Goal: Transaction & Acquisition: Download file/media

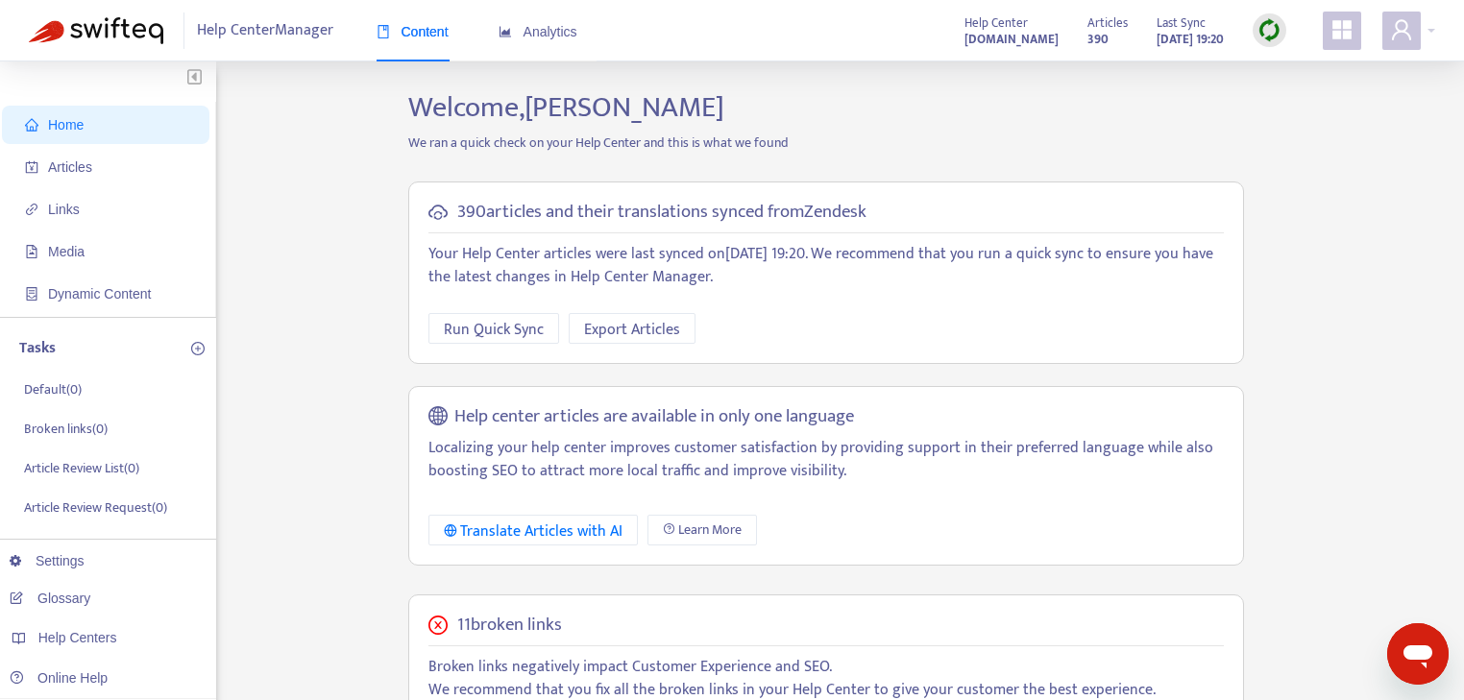
click at [1268, 30] on img at bounding box center [1270, 30] width 24 height 24
click at [1294, 101] on link "Full Sync" at bounding box center [1302, 100] width 69 height 22
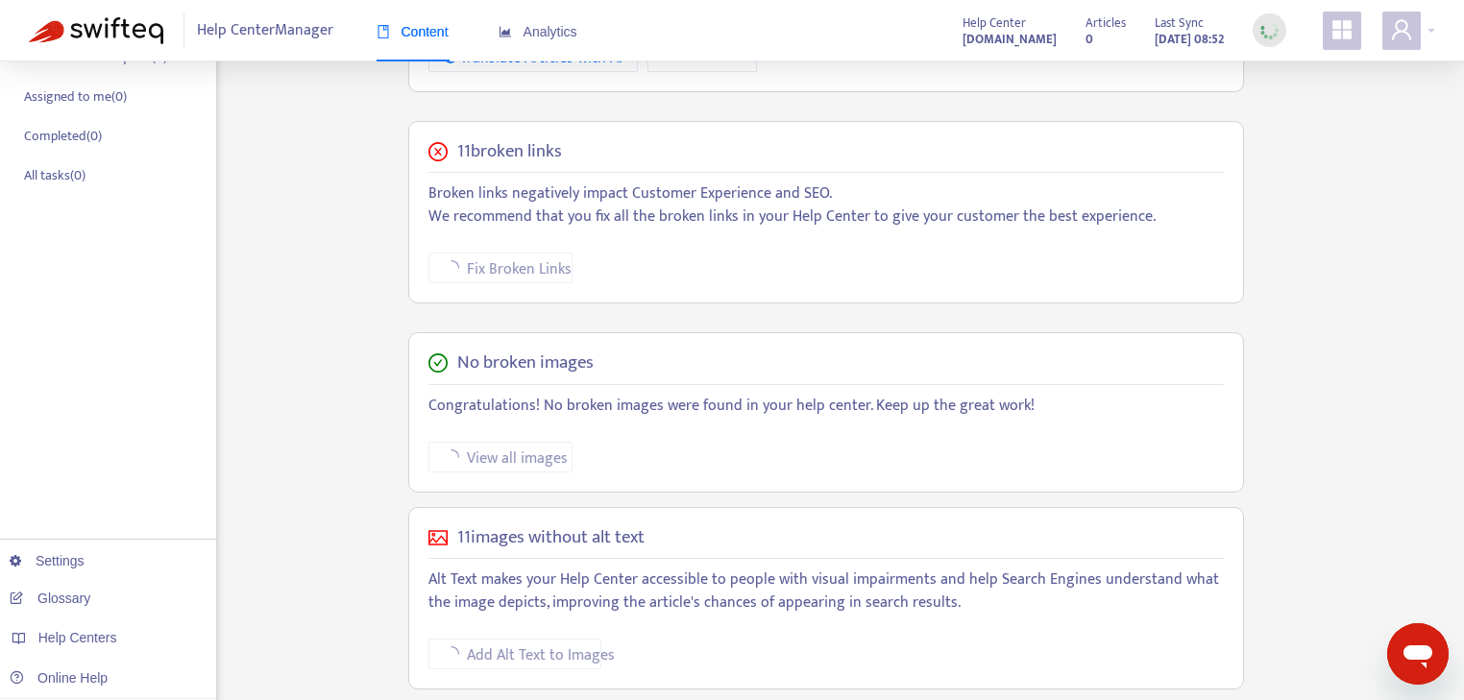
scroll to position [471, 0]
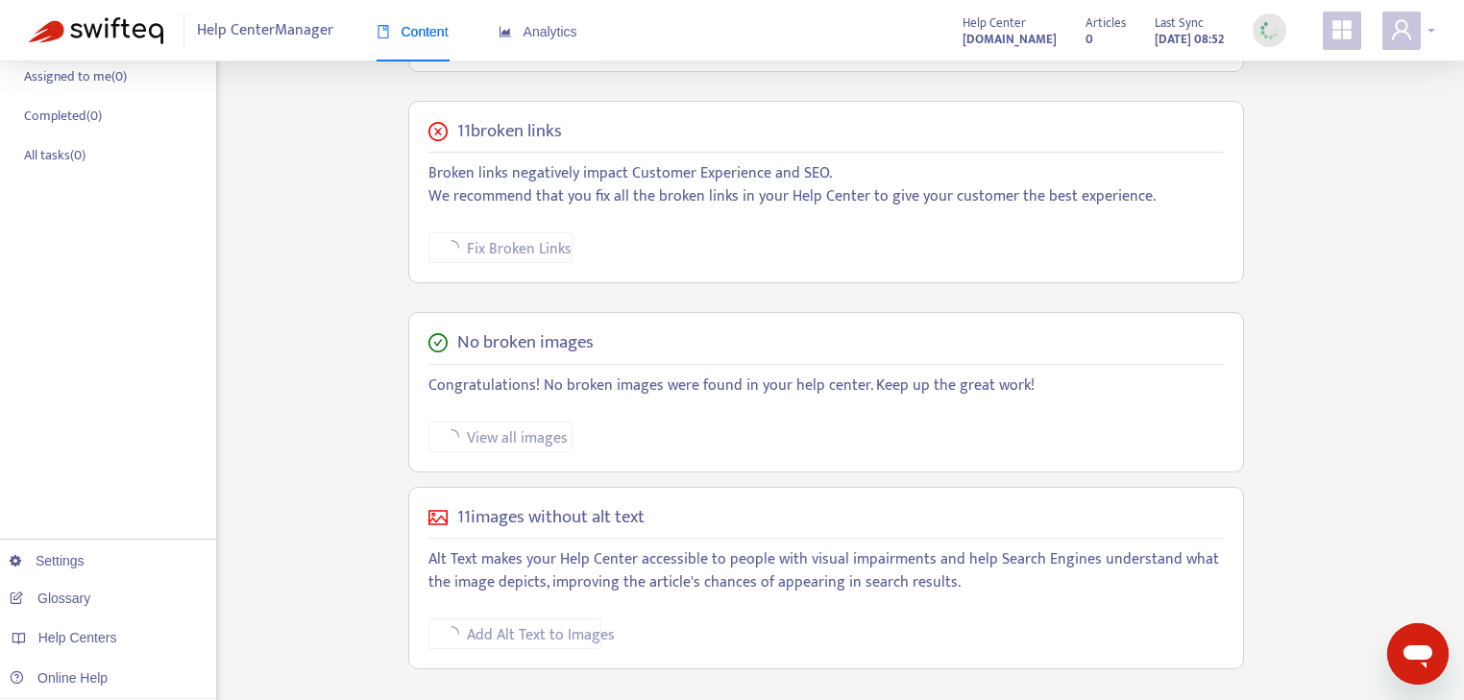
click at [1431, 31] on div at bounding box center [1408, 31] width 53 height 38
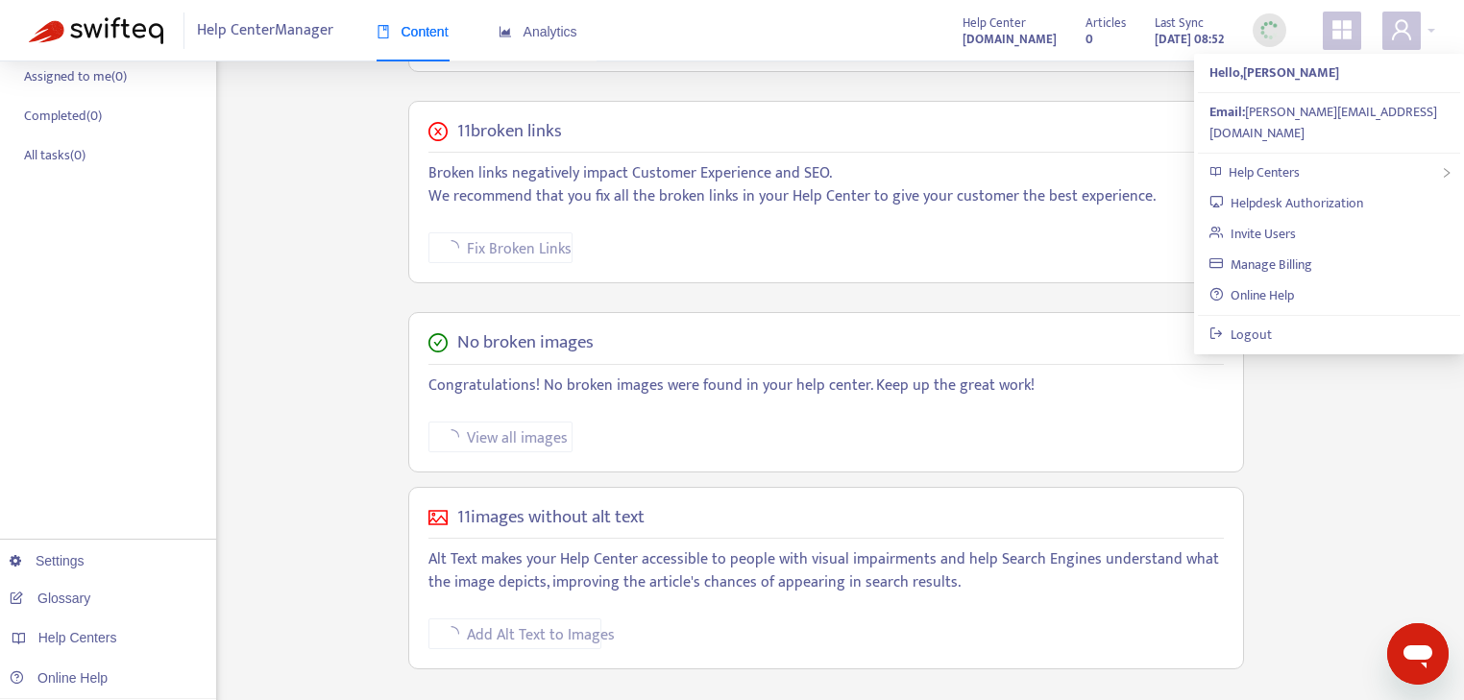
click at [1331, 446] on div "Home Articles Links Media Dynamic Content Tasks Default ( 0 ) Broken links ( 0 …" at bounding box center [732, 182] width 1406 height 1124
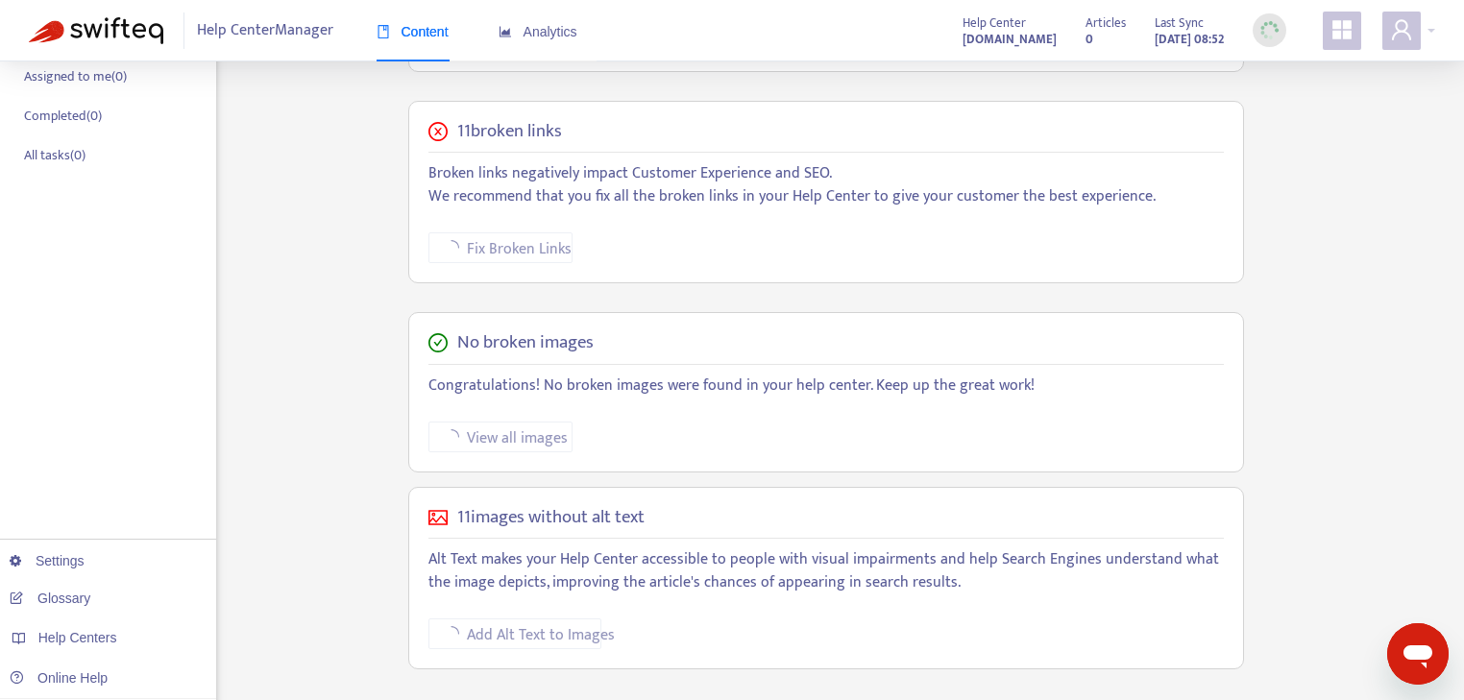
click at [1343, 35] on icon "appstore" at bounding box center [1342, 29] width 19 height 19
click at [1415, 232] on div "Home Articles Links Media Dynamic Content Tasks Default ( 0 ) Broken links ( 0 …" at bounding box center [732, 182] width 1406 height 1124
click at [65, 565] on link "Settings" at bounding box center [47, 560] width 75 height 15
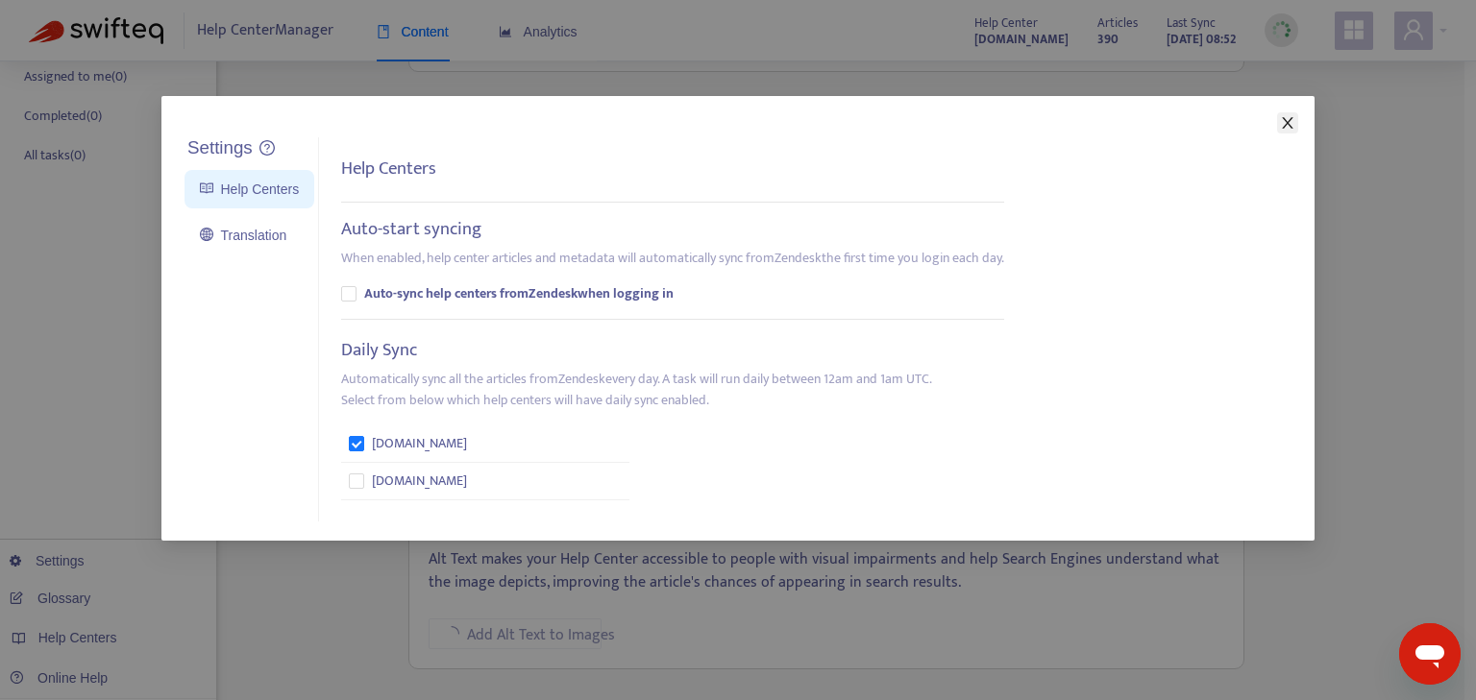
click at [1287, 123] on icon "close" at bounding box center [1287, 123] width 11 height 12
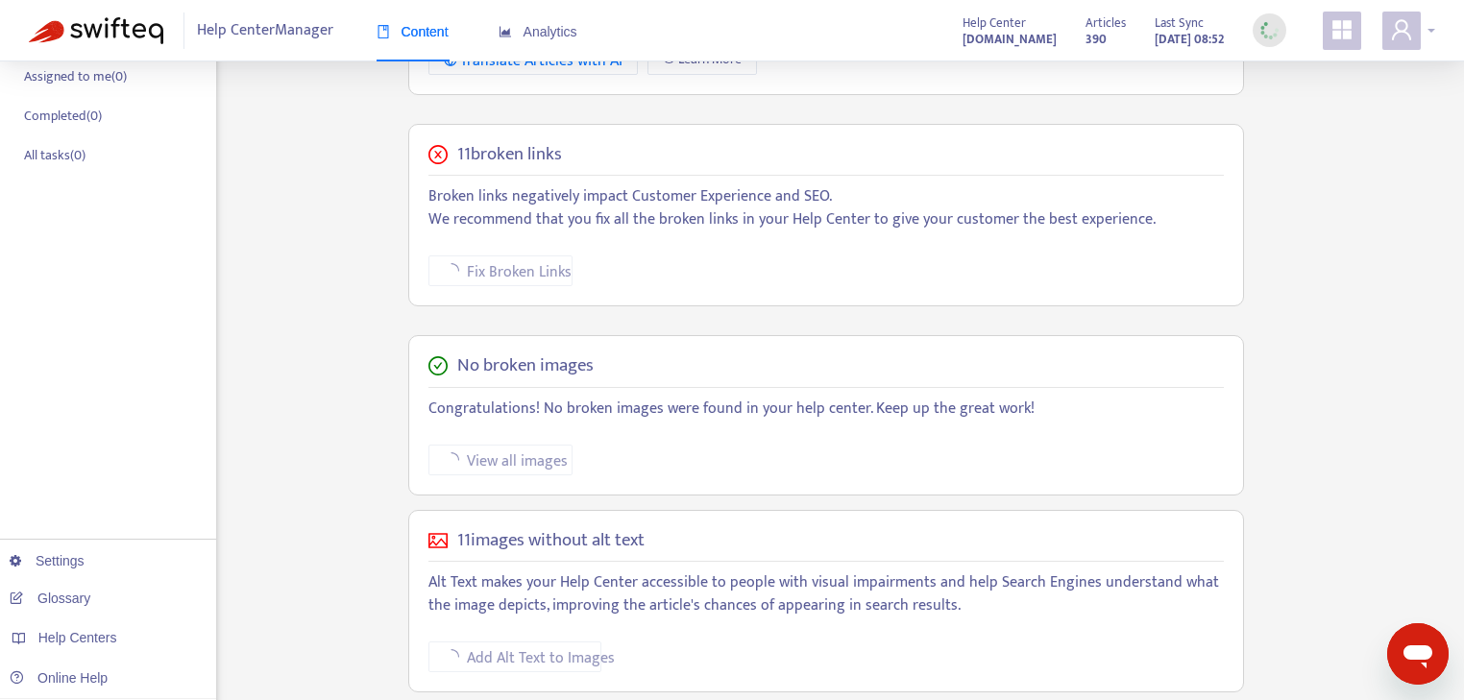
click at [1430, 32] on div at bounding box center [1408, 31] width 53 height 38
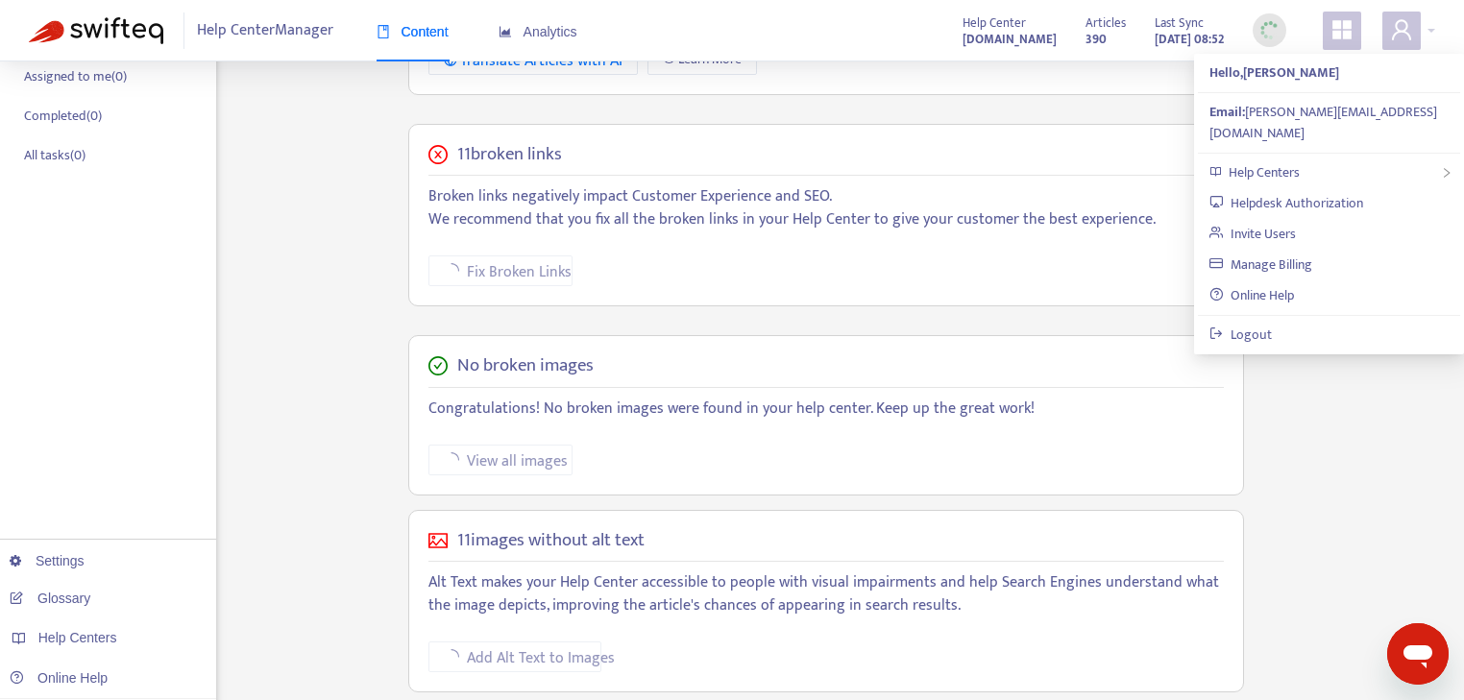
click at [1345, 27] on icon "appstore" at bounding box center [1342, 29] width 19 height 19
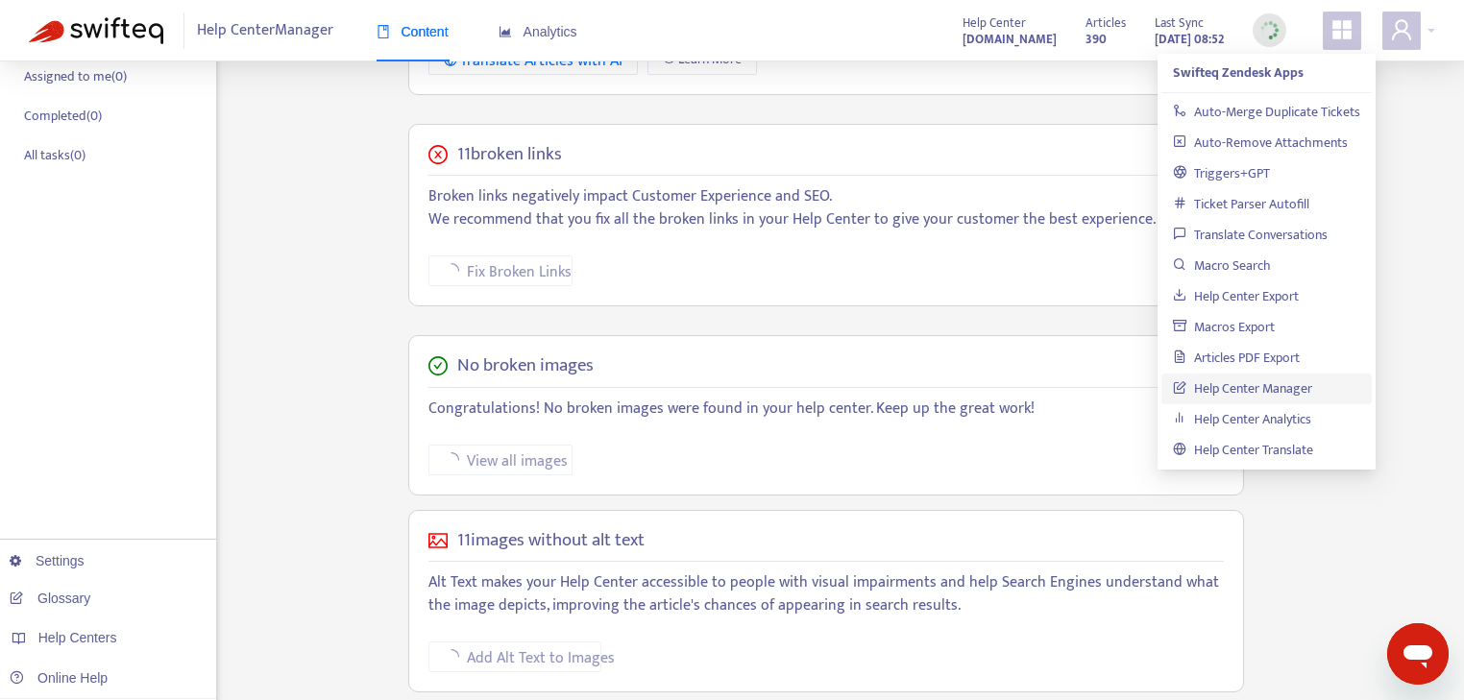
click at [1427, 265] on div "Home Articles Links Media Dynamic Content Tasks Default ( 0 ) Broken links ( 0 …" at bounding box center [732, 182] width 1406 height 1124
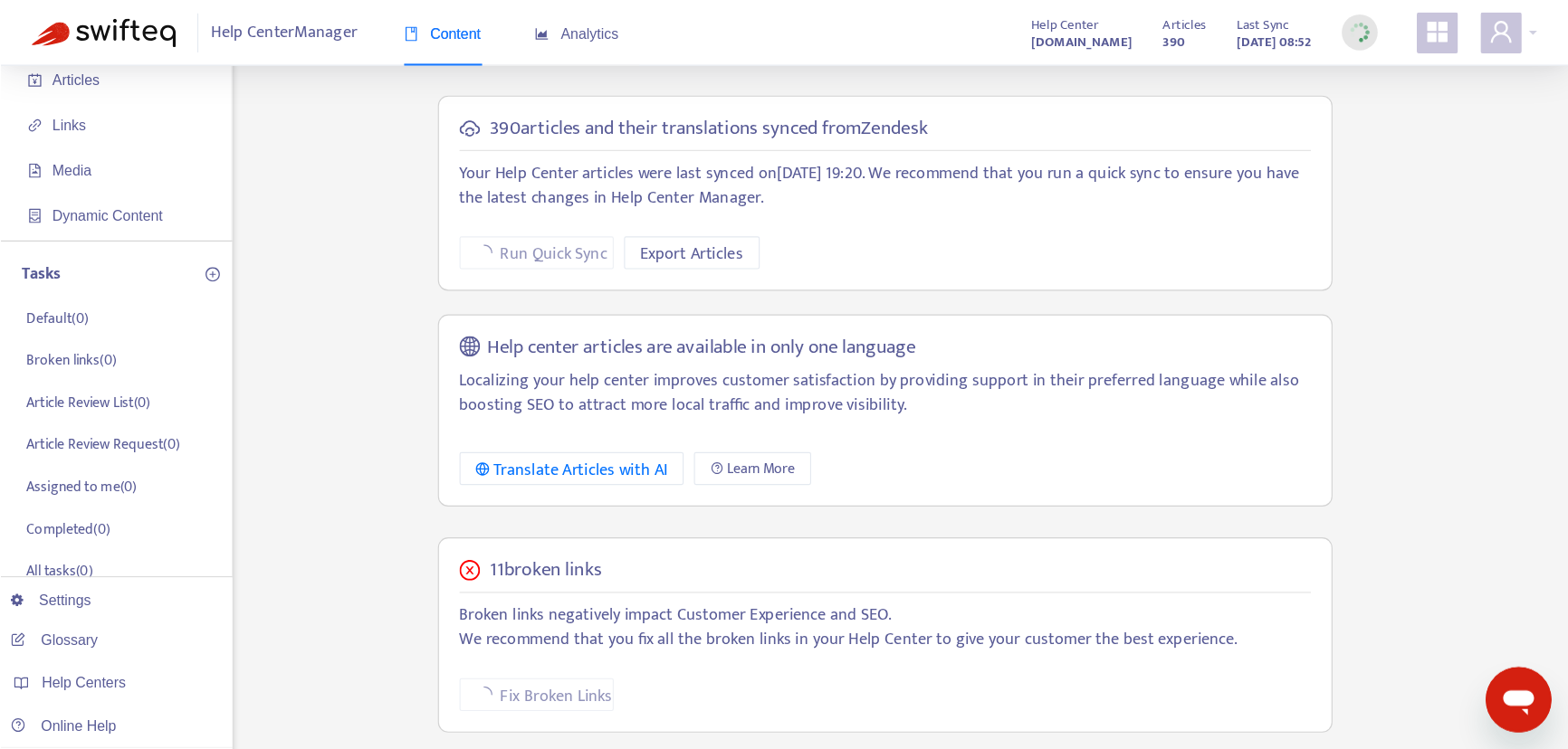
scroll to position [0, 0]
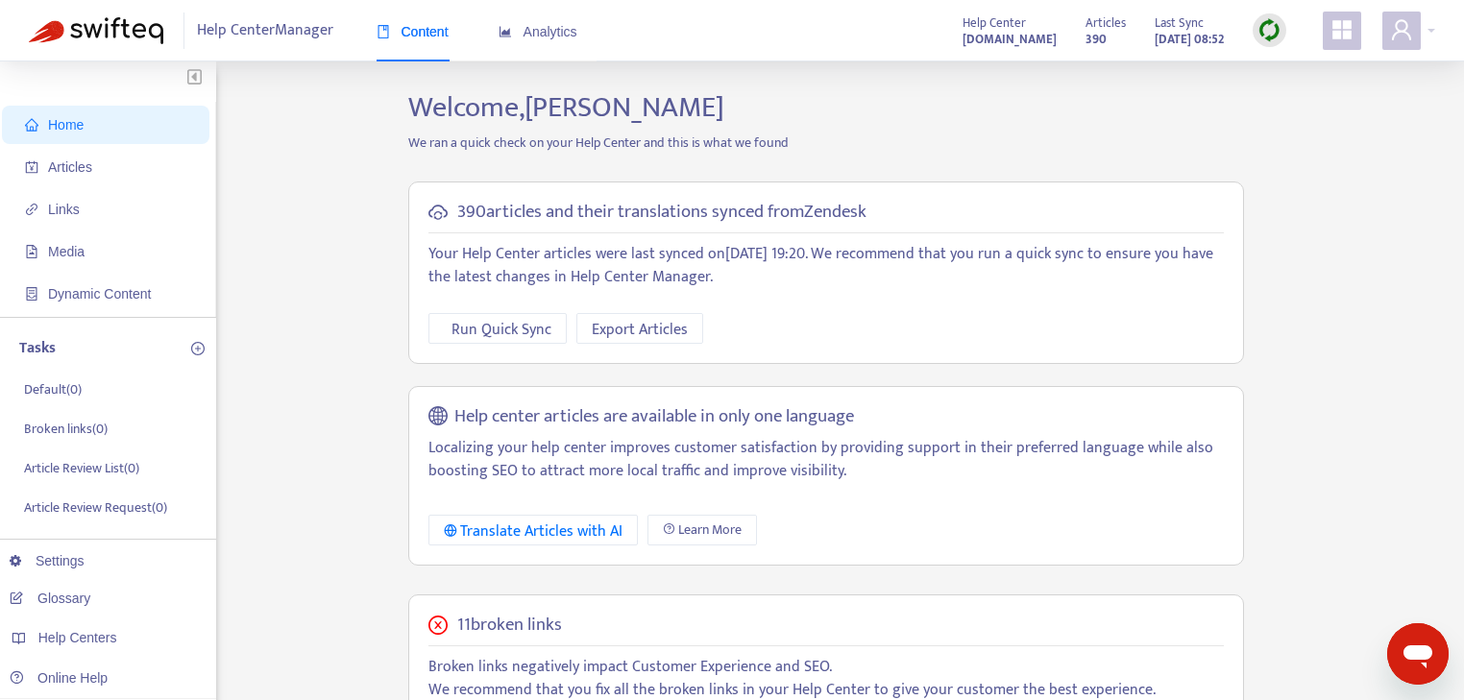
click at [1342, 32] on icon "appstore" at bounding box center [1342, 29] width 19 height 19
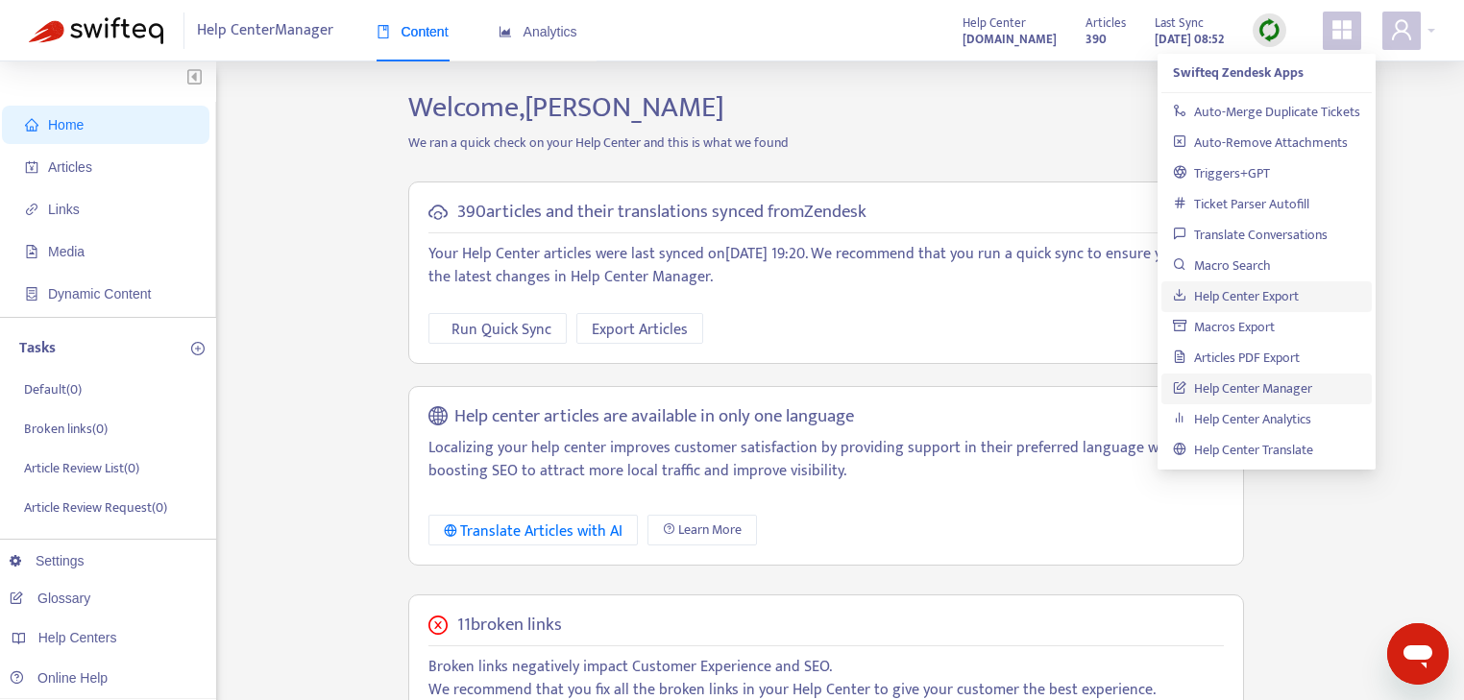
click at [1240, 296] on link "Help Center Export" at bounding box center [1236, 296] width 126 height 22
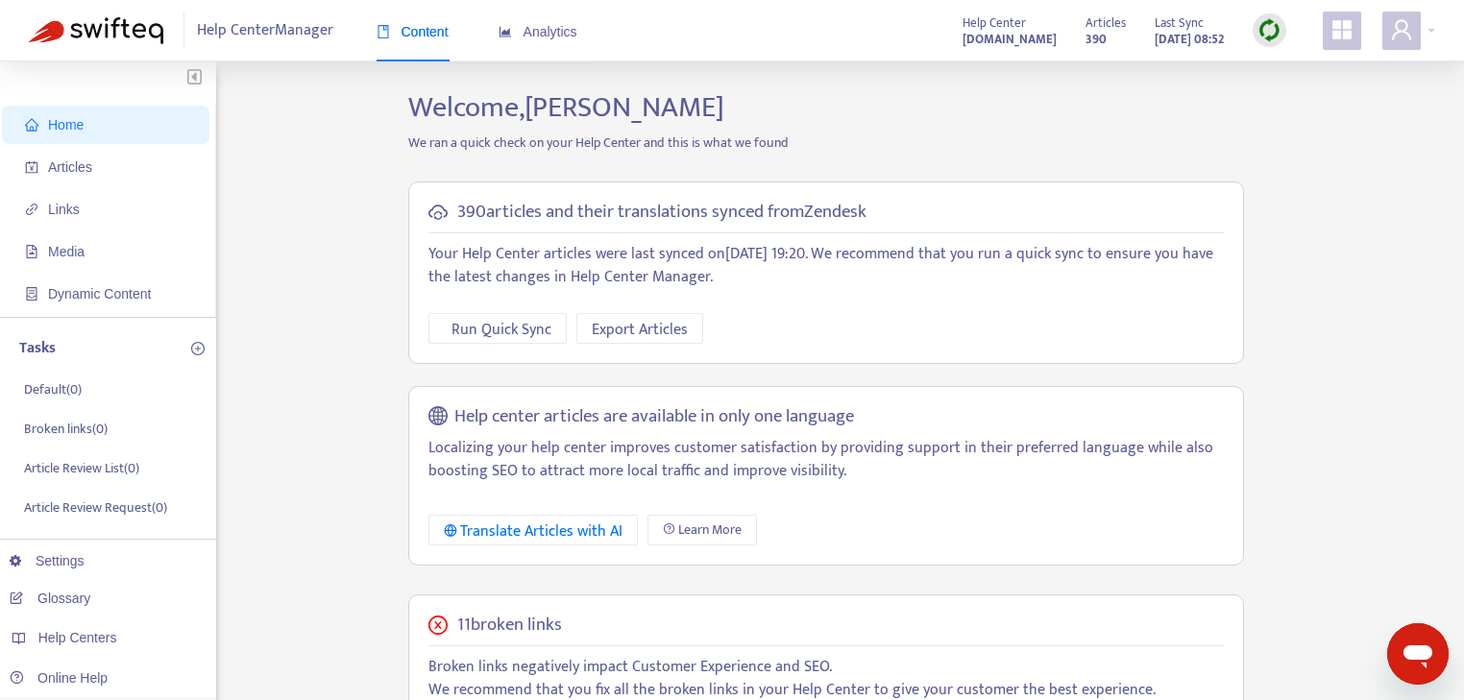
click at [1421, 143] on div "Home Articles Links Media Dynamic Content Tasks Default ( 0 ) Broken links ( 0 …" at bounding box center [732, 652] width 1406 height 1124
click at [1431, 29] on div at bounding box center [1408, 31] width 53 height 38
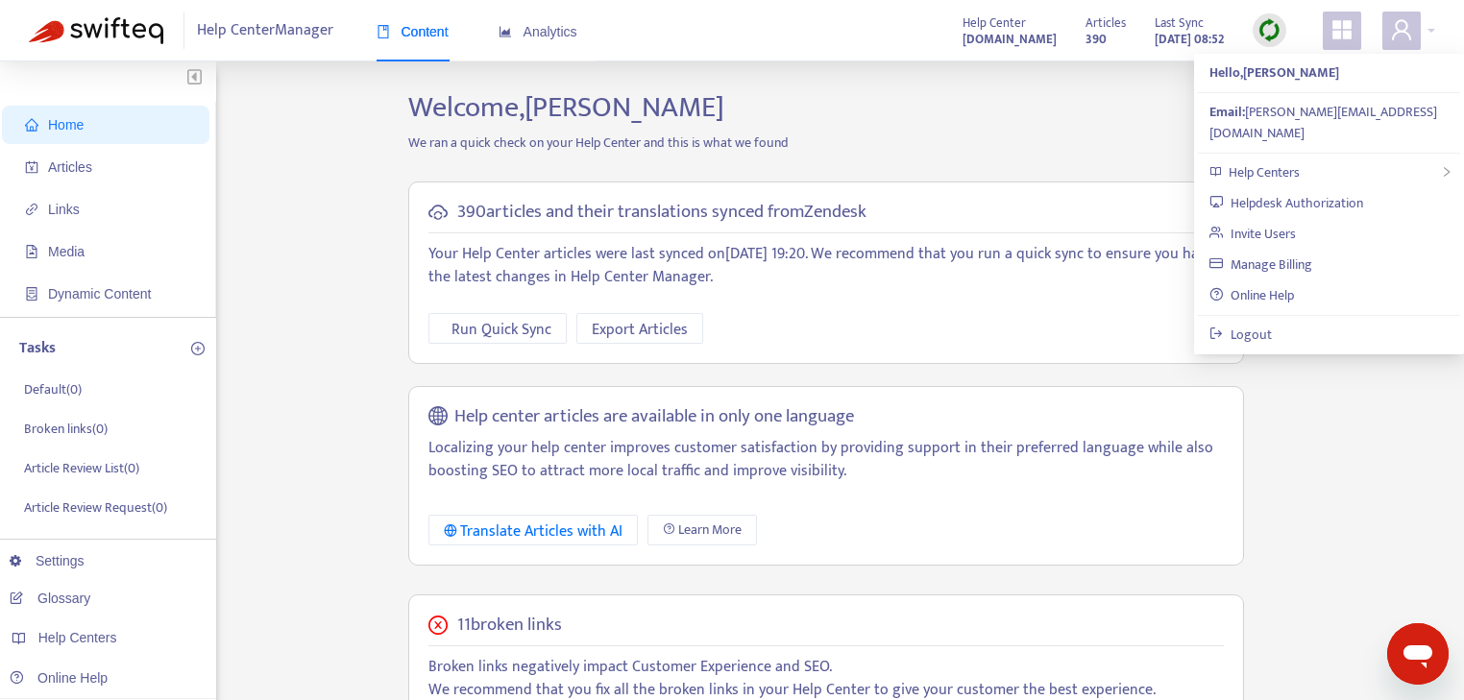
click at [1354, 463] on div "Home Articles Links Media Dynamic Content Tasks Default ( 0 ) Broken links ( 0 …" at bounding box center [732, 652] width 1406 height 1124
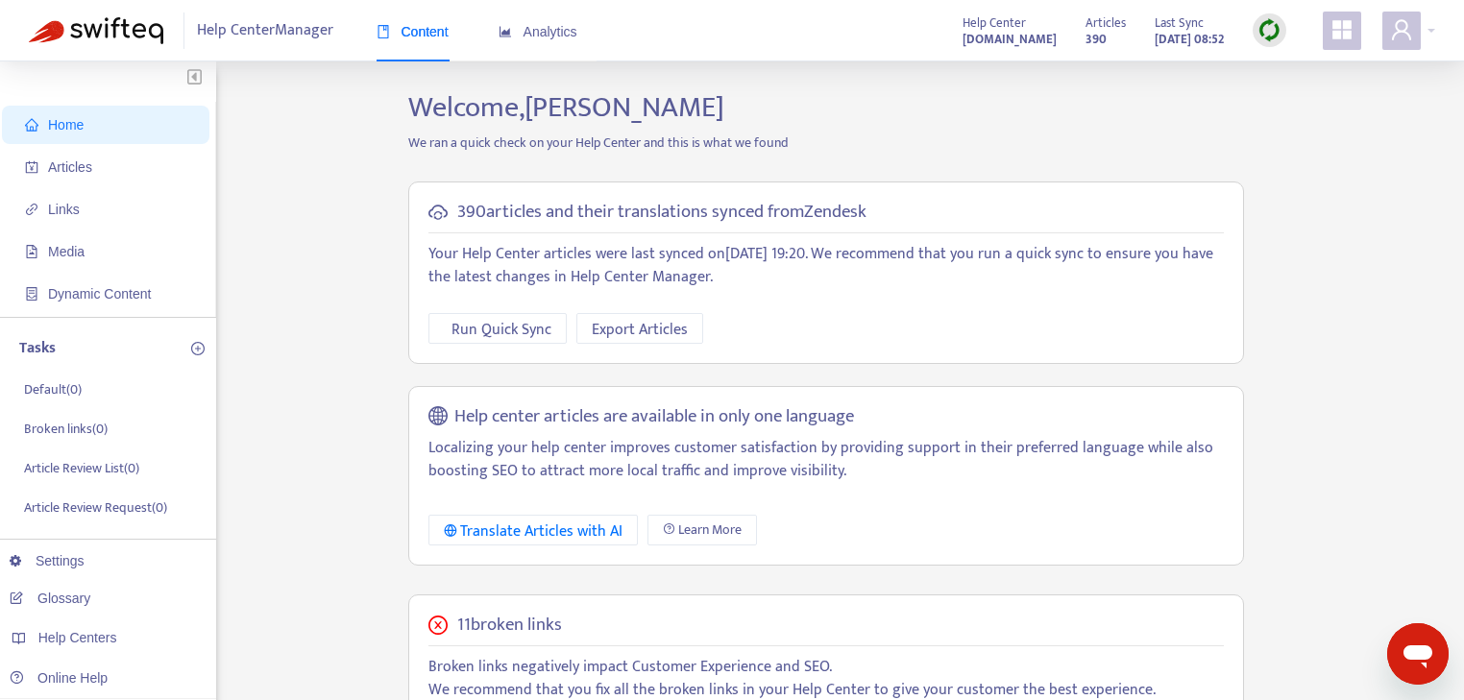
click at [1365, 318] on div "Home Articles Links Media Dynamic Content Tasks Default ( 0 ) Broken links ( 0 …" at bounding box center [732, 652] width 1406 height 1124
click at [634, 329] on span "Export Articles" at bounding box center [640, 330] width 96 height 24
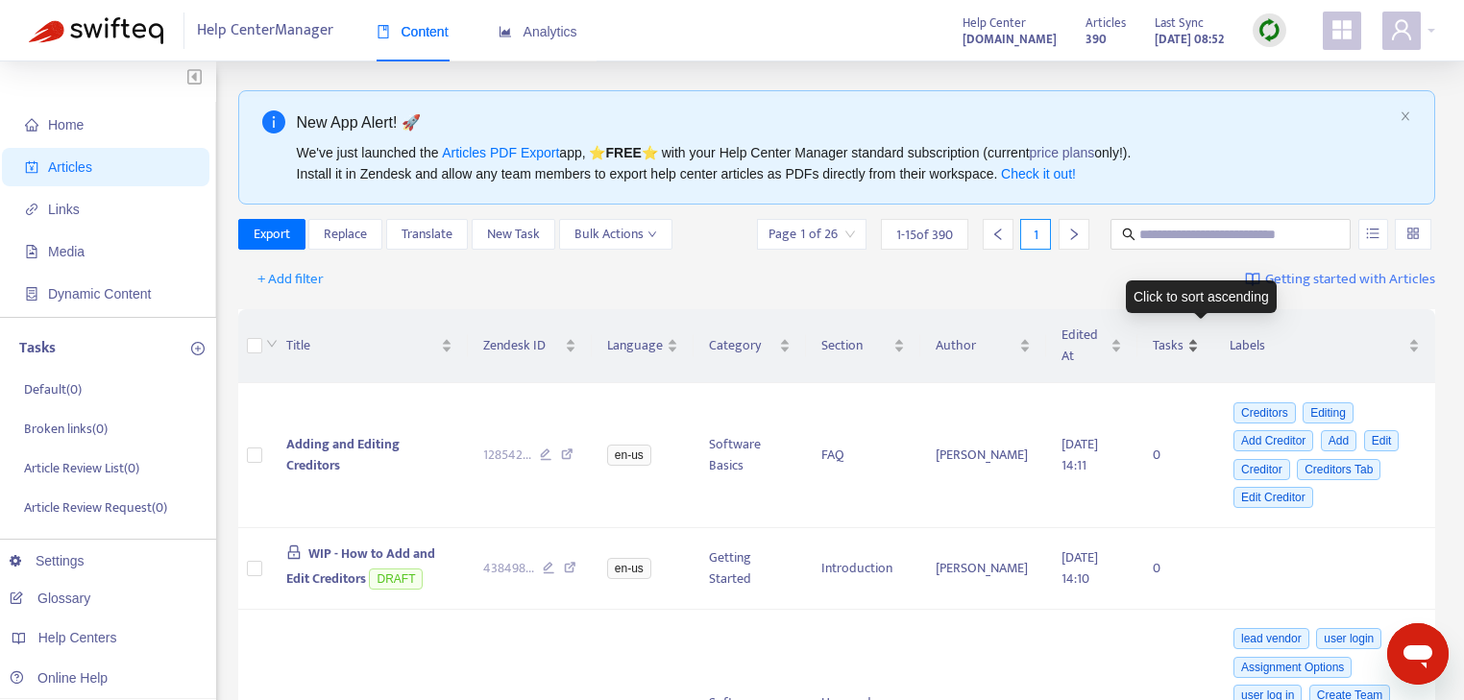
click at [1184, 338] on span "Tasks" at bounding box center [1168, 345] width 31 height 21
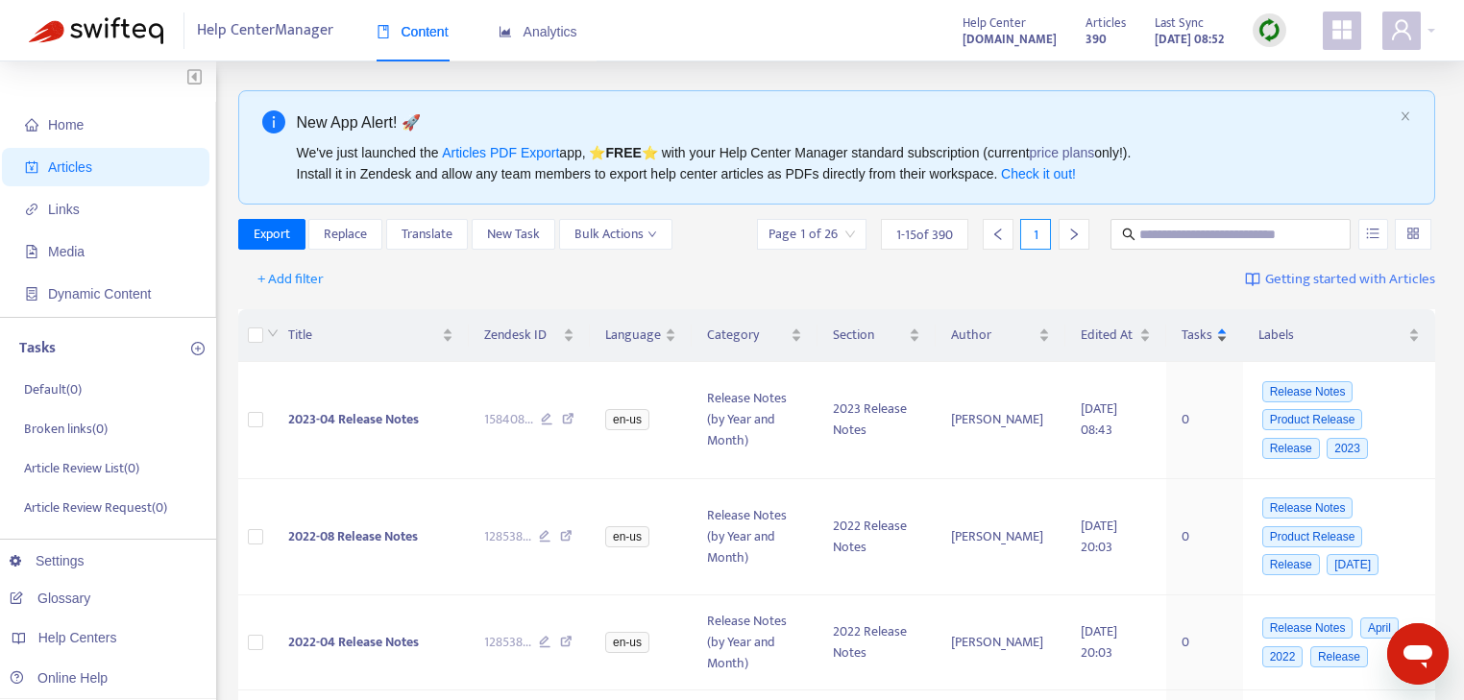
click at [1188, 338] on span "Tasks" at bounding box center [1197, 335] width 31 height 21
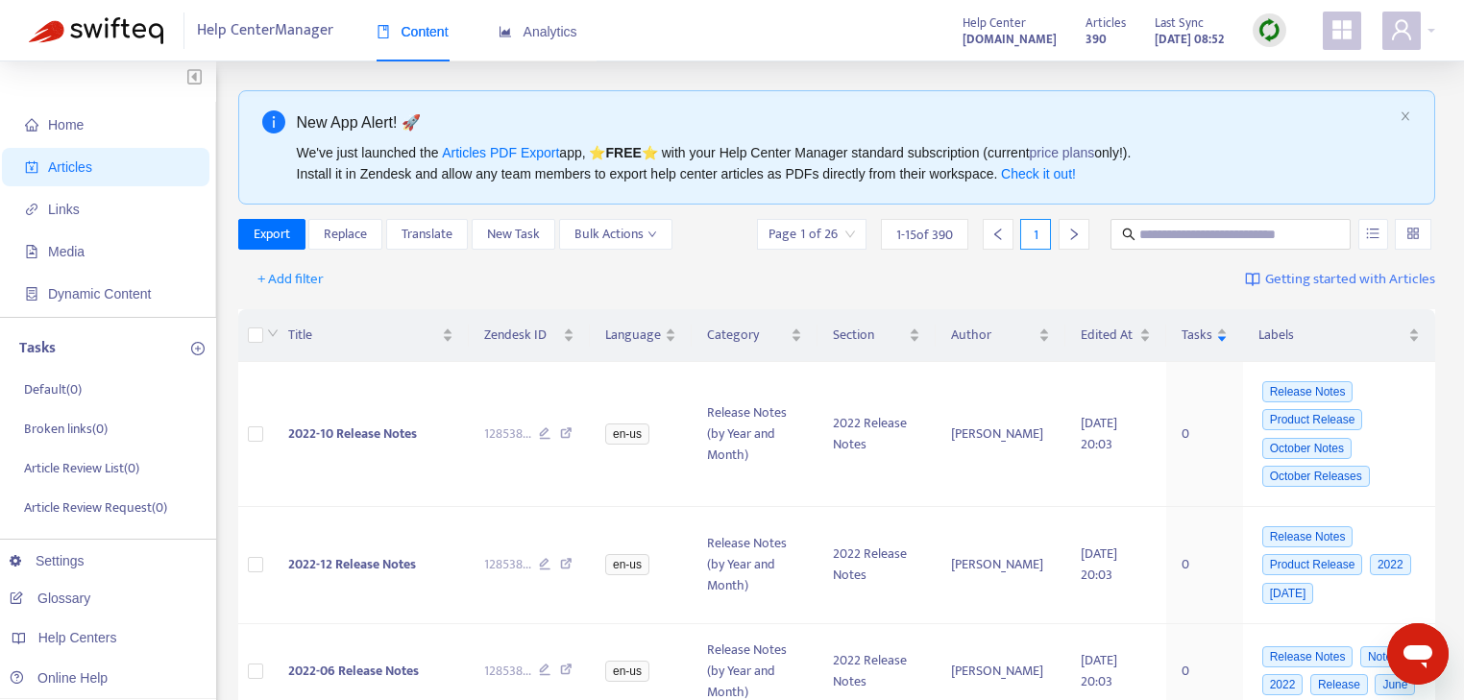
click at [1412, 234] on input "search" at bounding box center [1412, 234] width 13 height 29
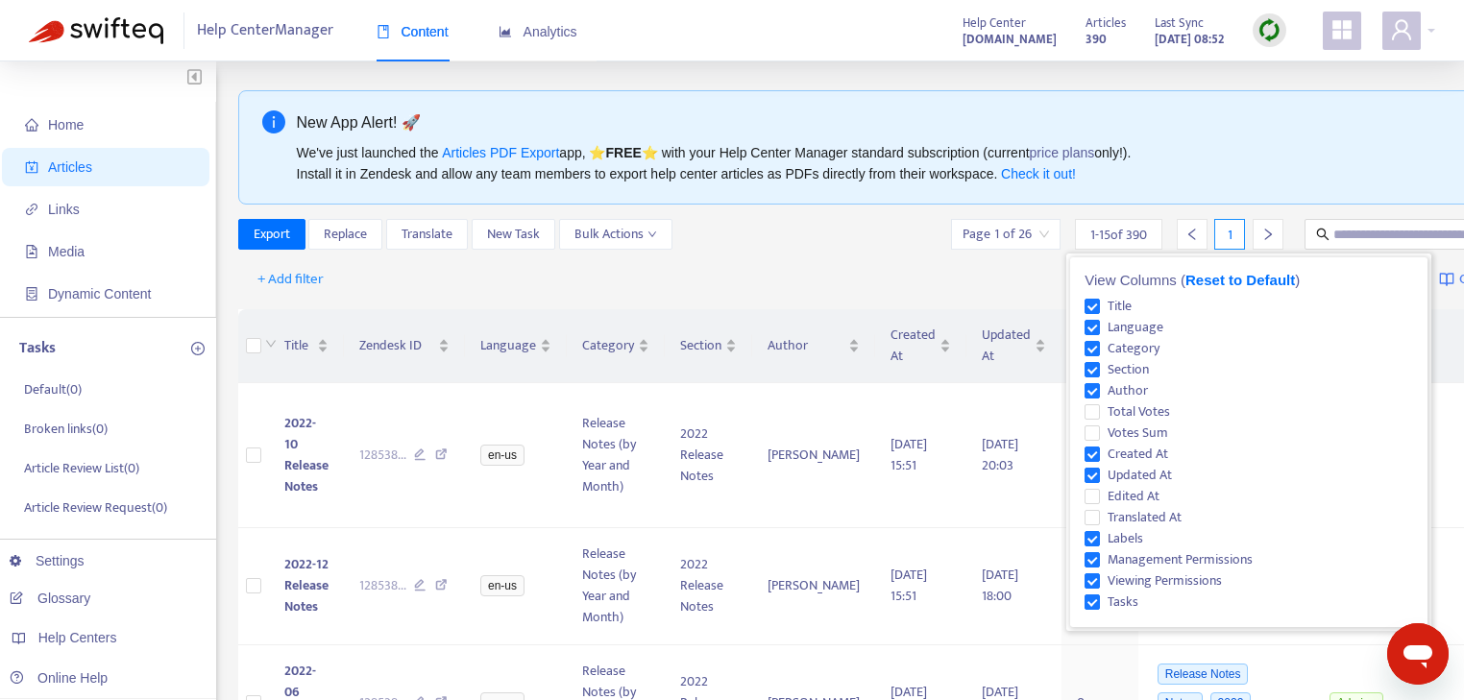
click at [1406, 173] on div "We've just launched the Articles PDF Export app, ⭐ FREE ⭐️ with your Help Cente…" at bounding box center [942, 163] width 1290 height 42
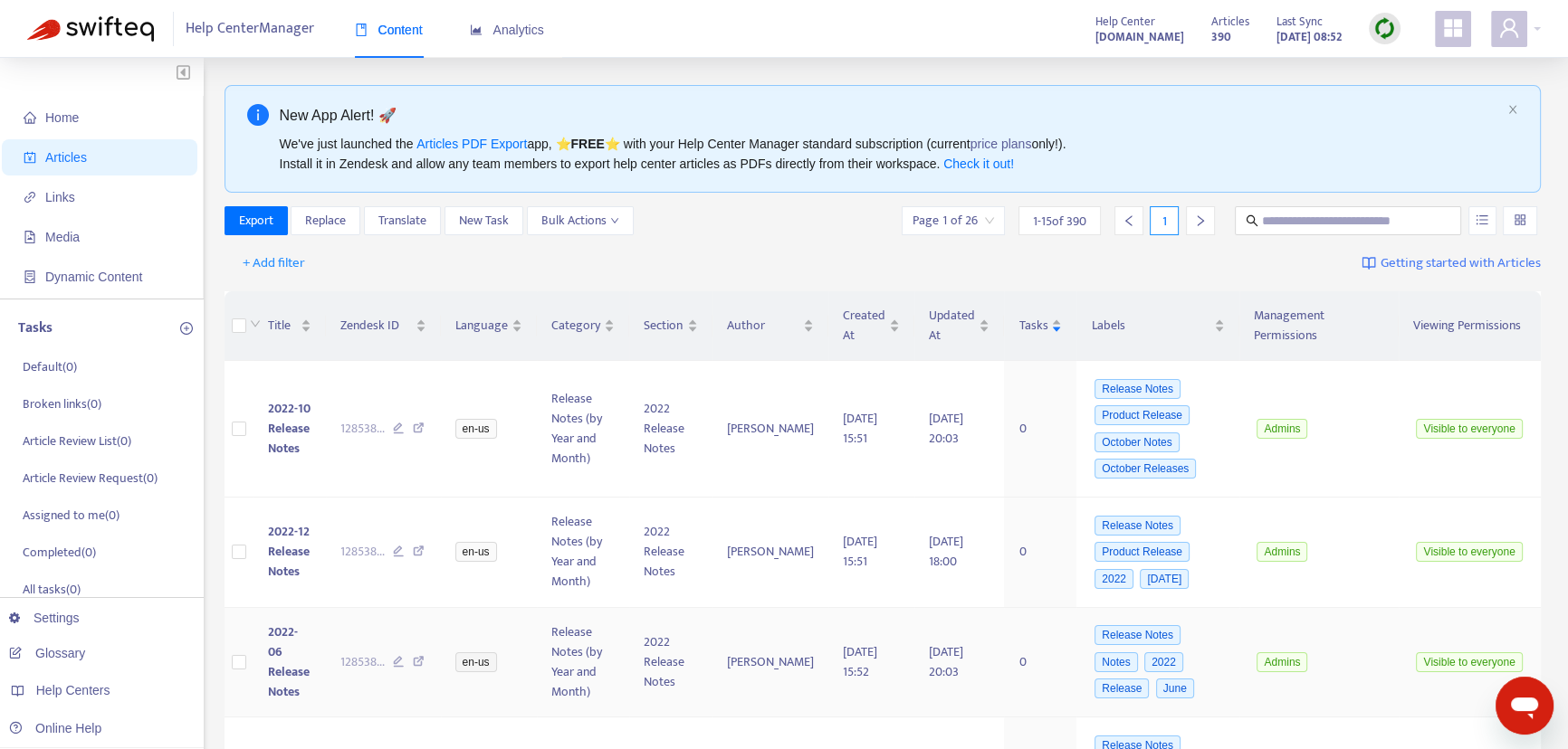
drag, startPoint x: 1316, startPoint y: 4, endPoint x: 1352, endPoint y: 684, distance: 681.0
click at [1352, 659] on div "Admins" at bounding box center [1319, 662] width 130 height 27
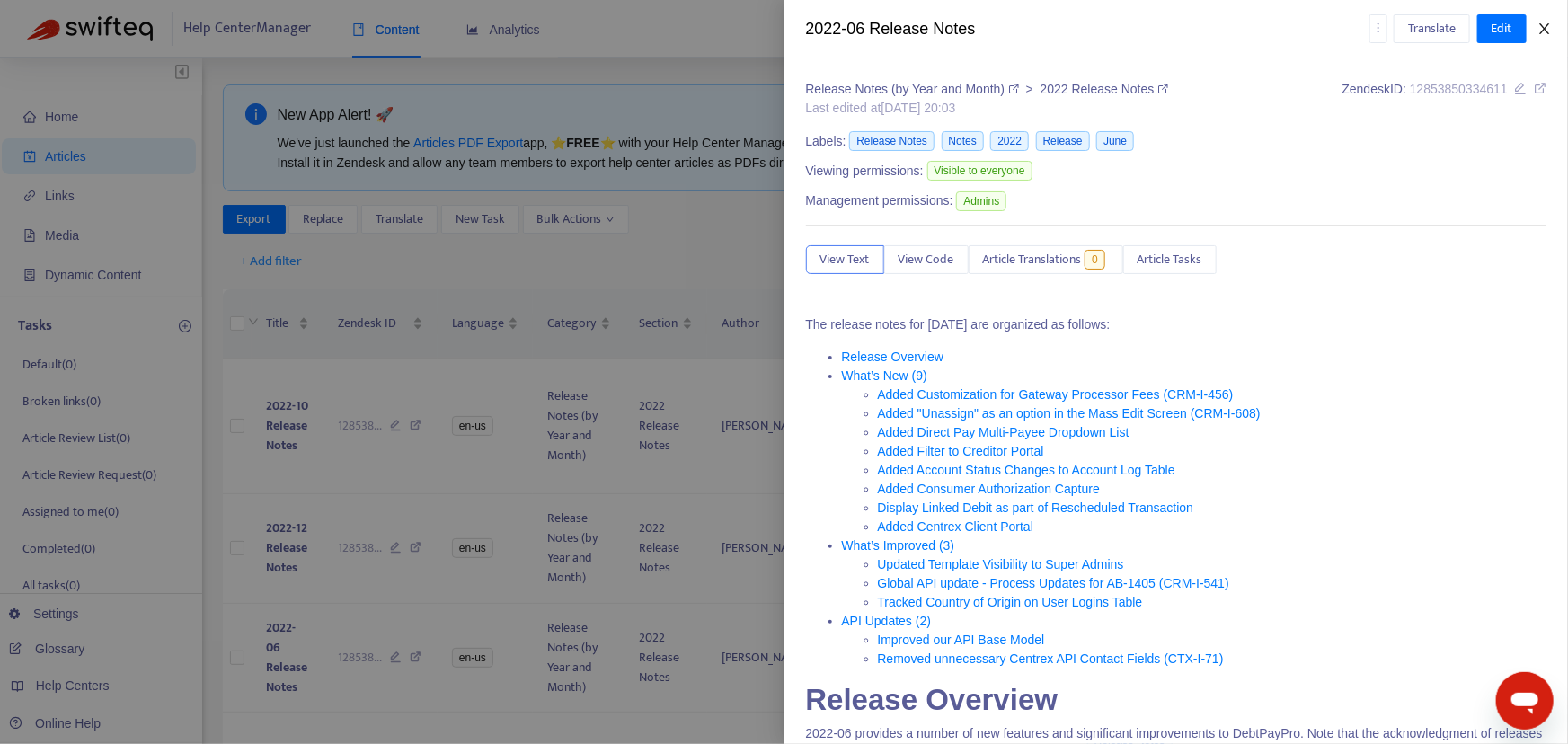
click at [1380, 28] on icon "close" at bounding box center [1545, 29] width 10 height 11
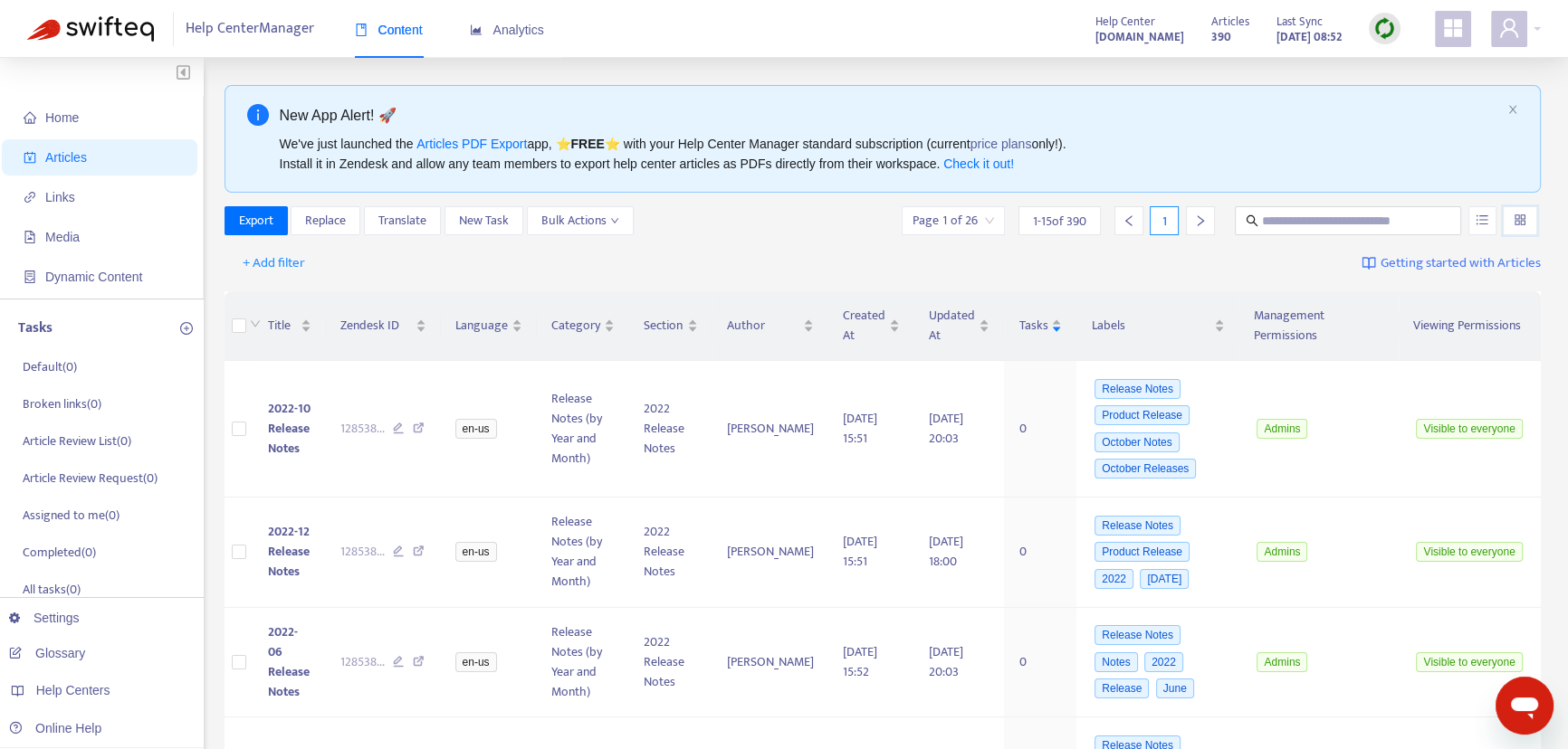
click at [1390, 219] on input "search" at bounding box center [1519, 220] width 12 height 27
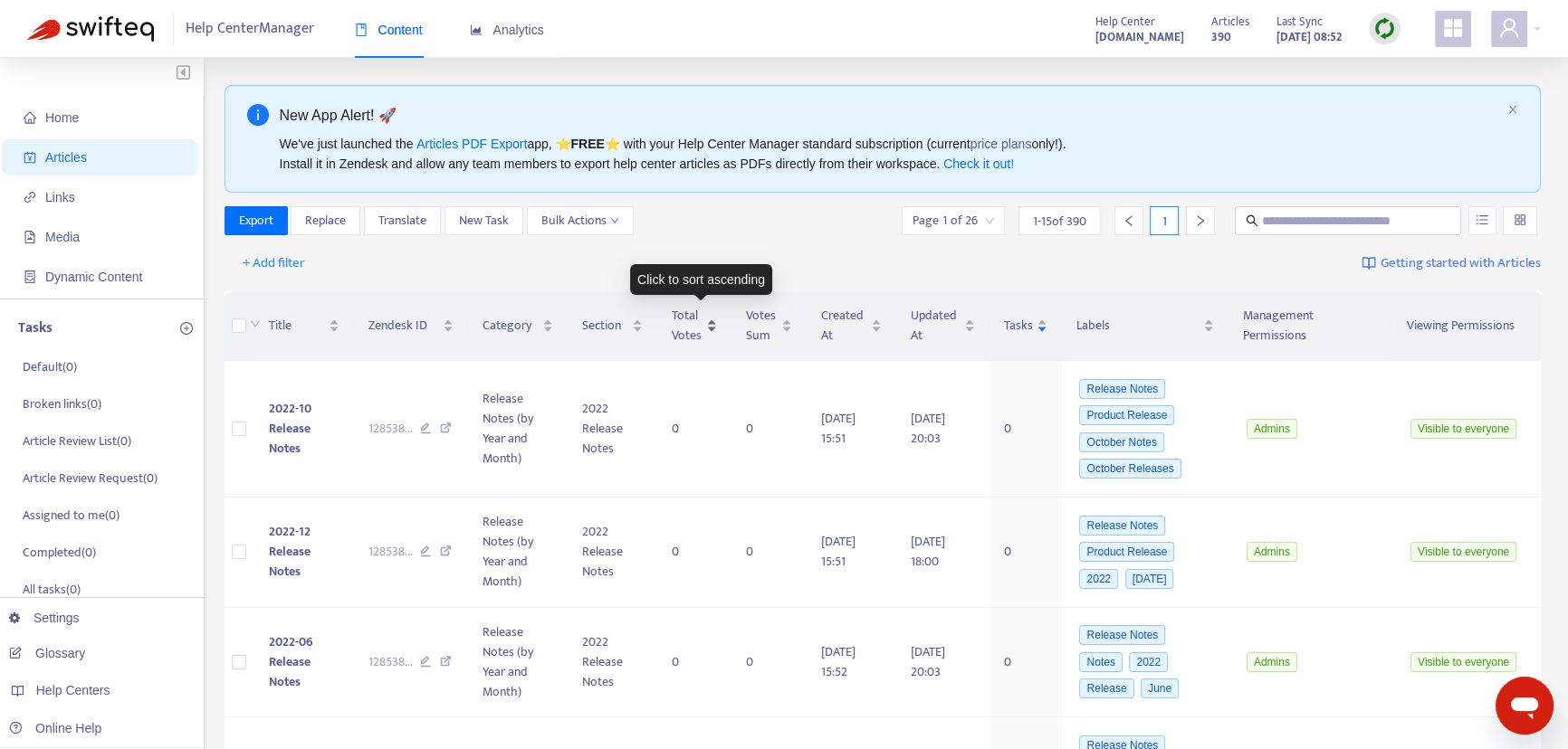
click at [688, 318] on span "Total Votes" at bounding box center [687, 326] width 31 height 40
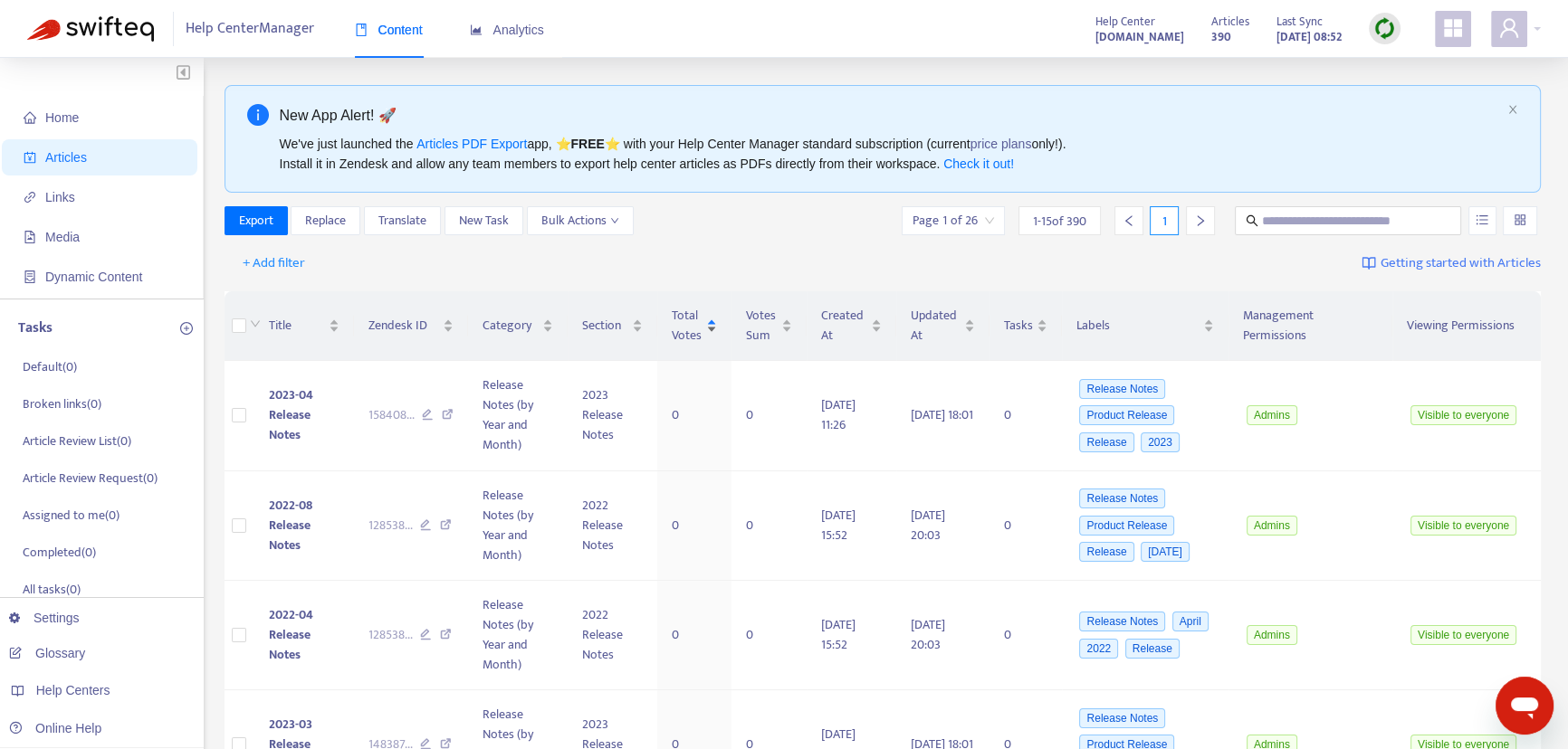
click at [688, 318] on span "Total Votes" at bounding box center [687, 326] width 31 height 40
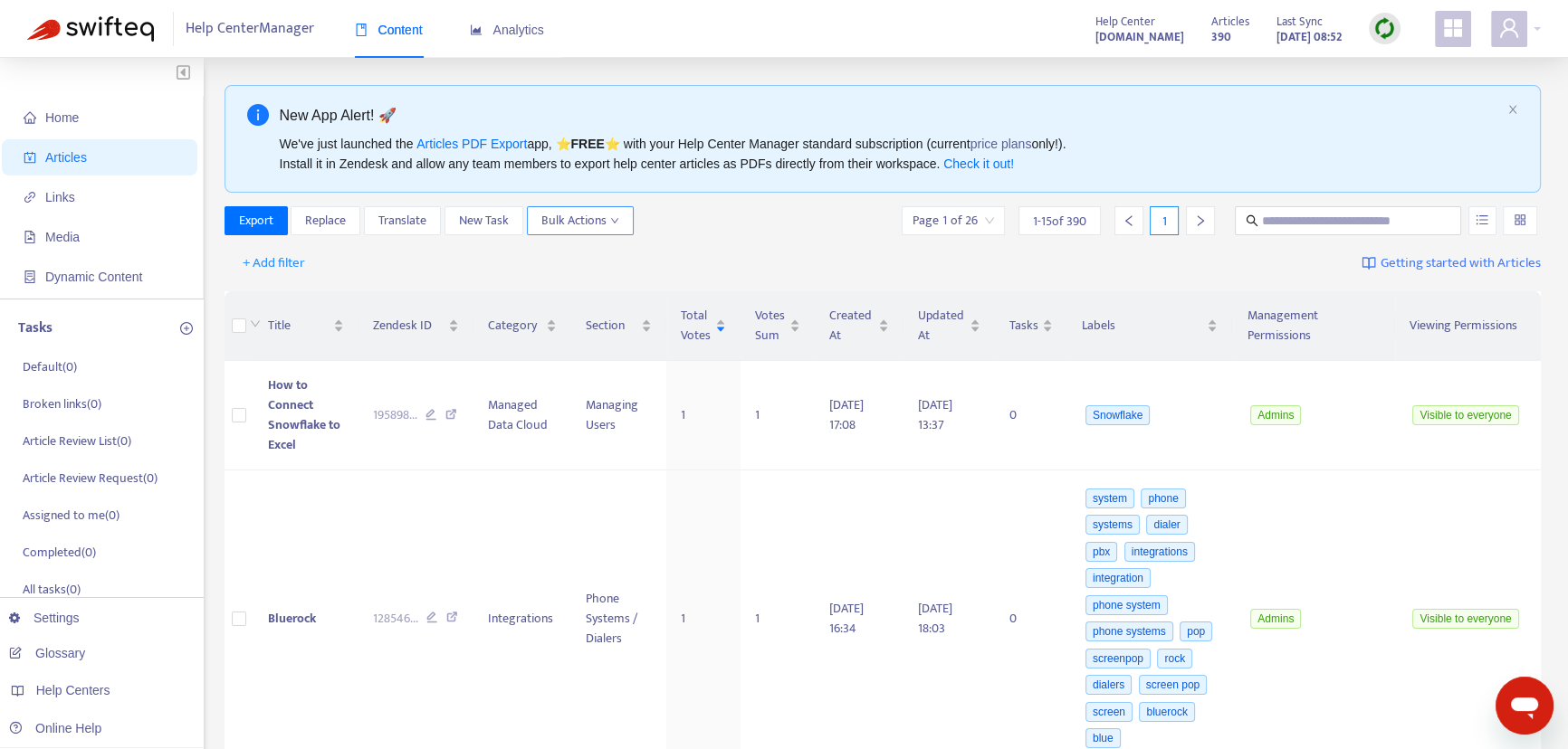
click at [615, 220] on icon "down" at bounding box center [614, 221] width 8 height 6
click at [241, 218] on span "Export" at bounding box center [256, 220] width 35 height 20
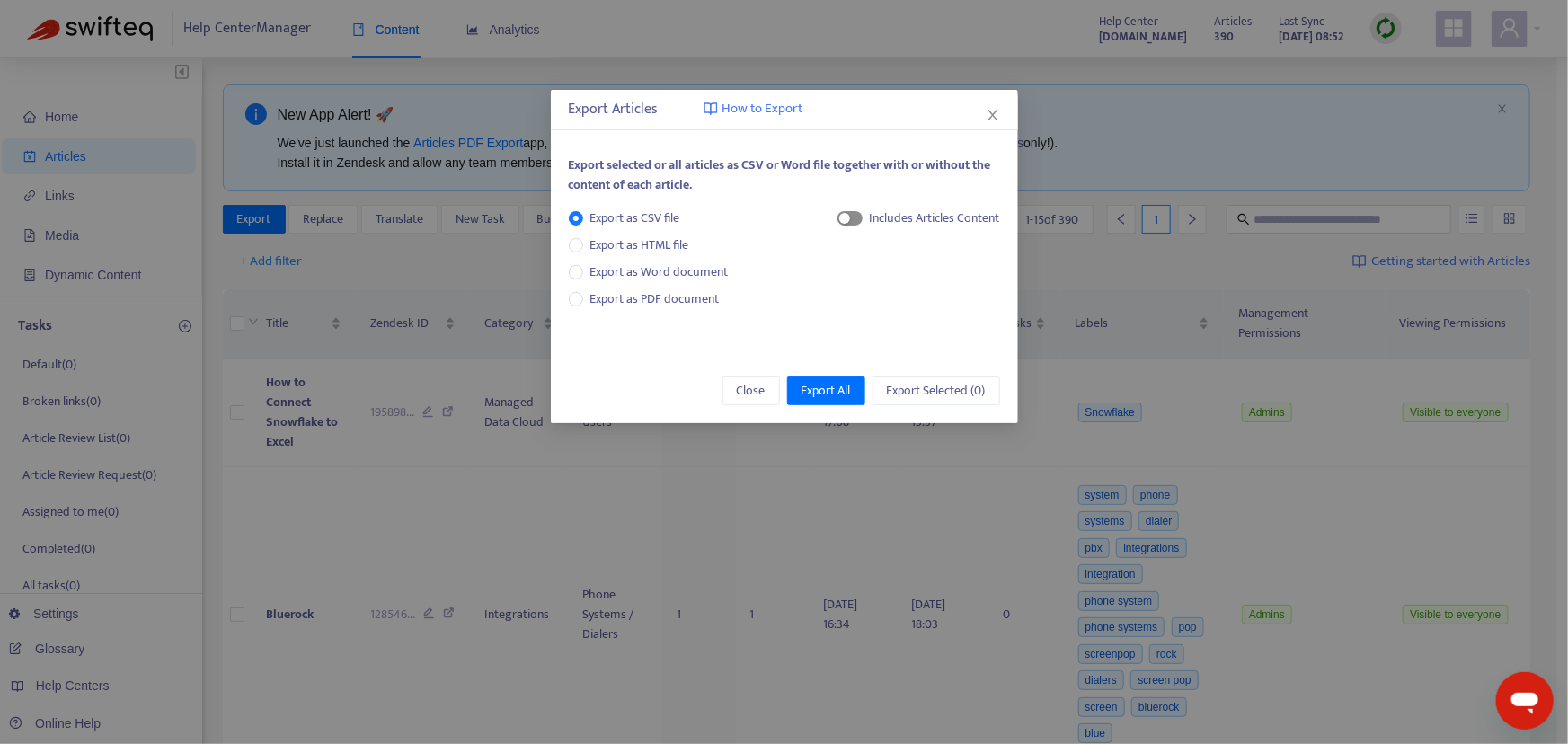
click at [853, 218] on span "button" at bounding box center [849, 218] width 25 height 14
click at [657, 274] on span "Export as Word document" at bounding box center [660, 272] width 152 height 20
click at [831, 222] on span "button" at bounding box center [829, 218] width 25 height 14
